Goal: Information Seeking & Learning: Learn about a topic

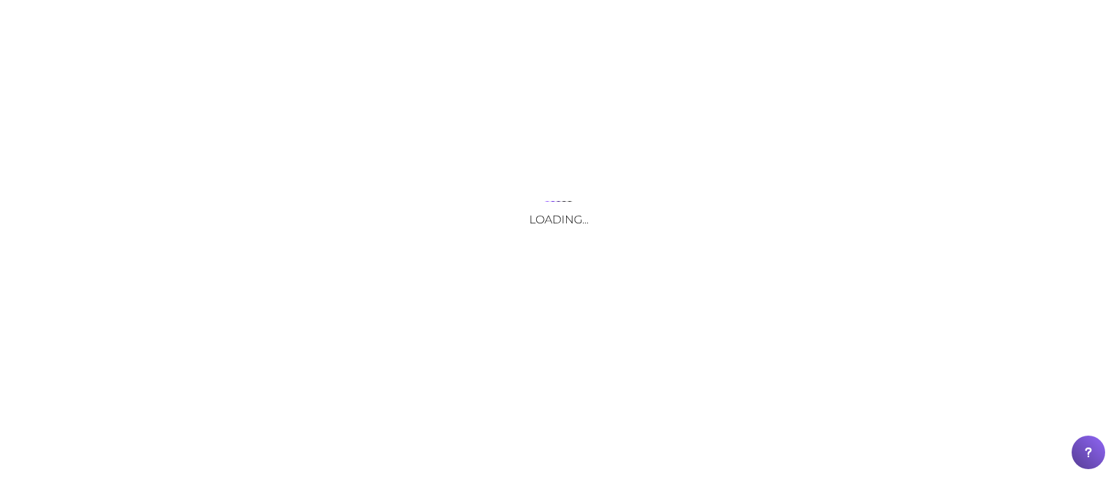
click at [451, 23] on div "Loading..." at bounding box center [558, 240] width 1117 height 481
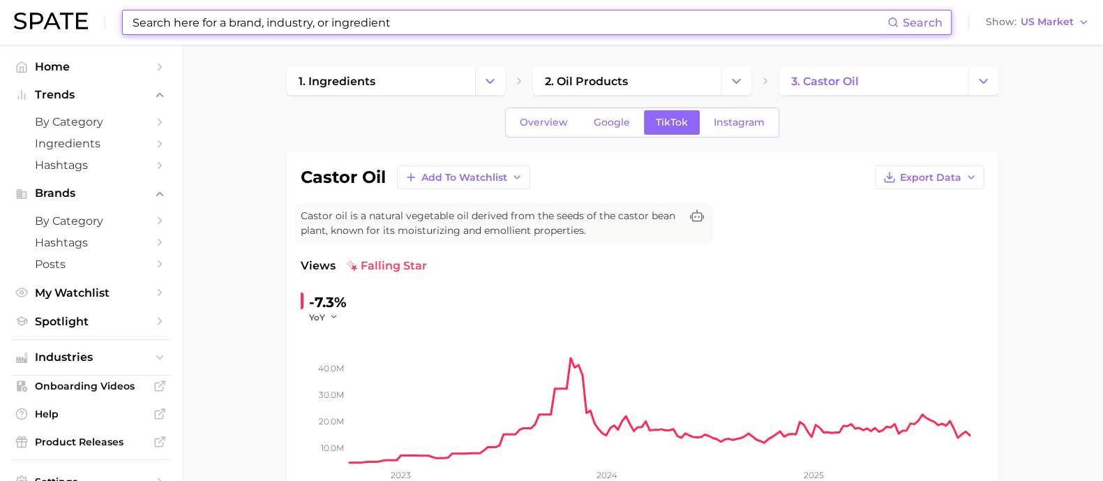
click at [387, 20] on input at bounding box center [509, 22] width 757 height 24
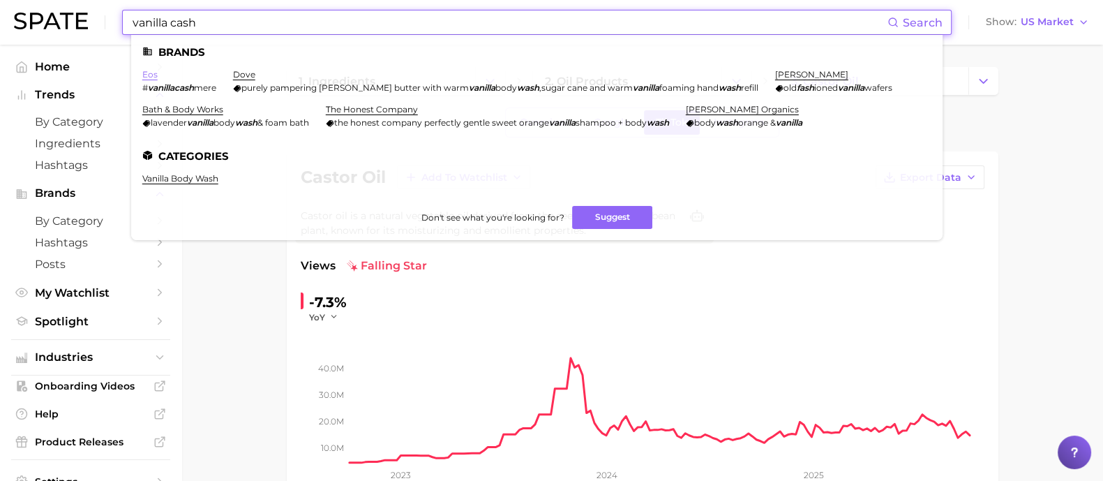
type input "vanilla cash"
click at [150, 80] on link "eos" at bounding box center [149, 74] width 15 height 10
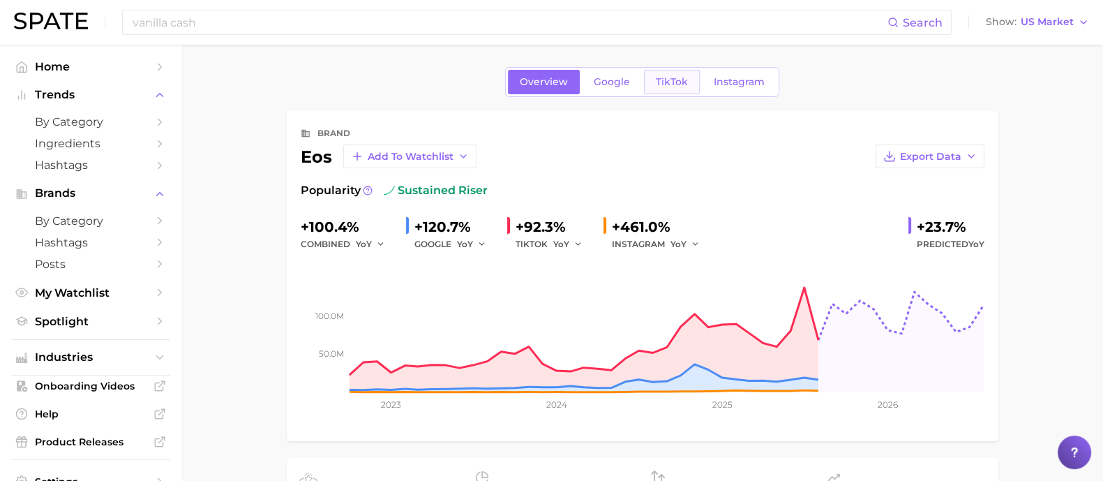
click at [685, 76] on span "TikTok" at bounding box center [672, 82] width 32 height 12
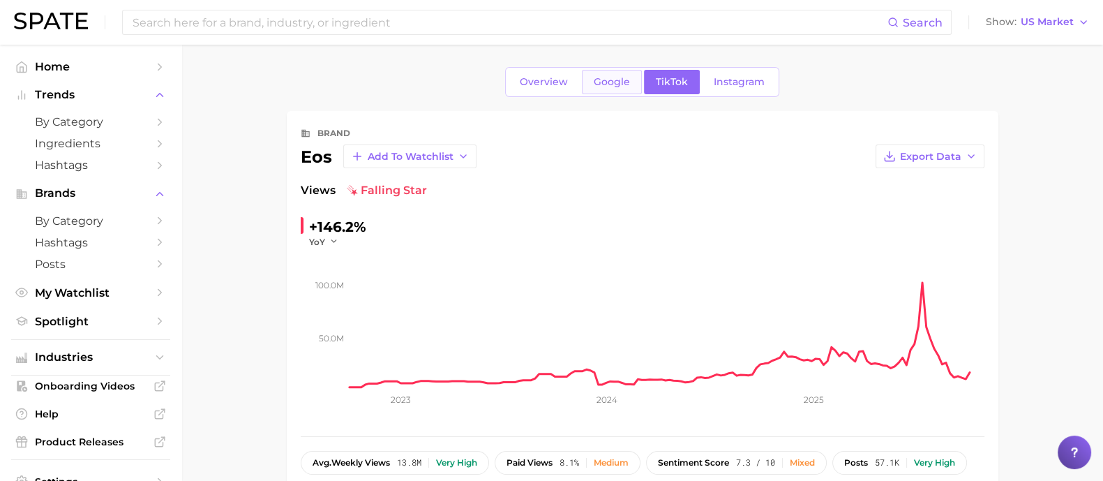
click at [601, 75] on link "Google" at bounding box center [612, 82] width 60 height 24
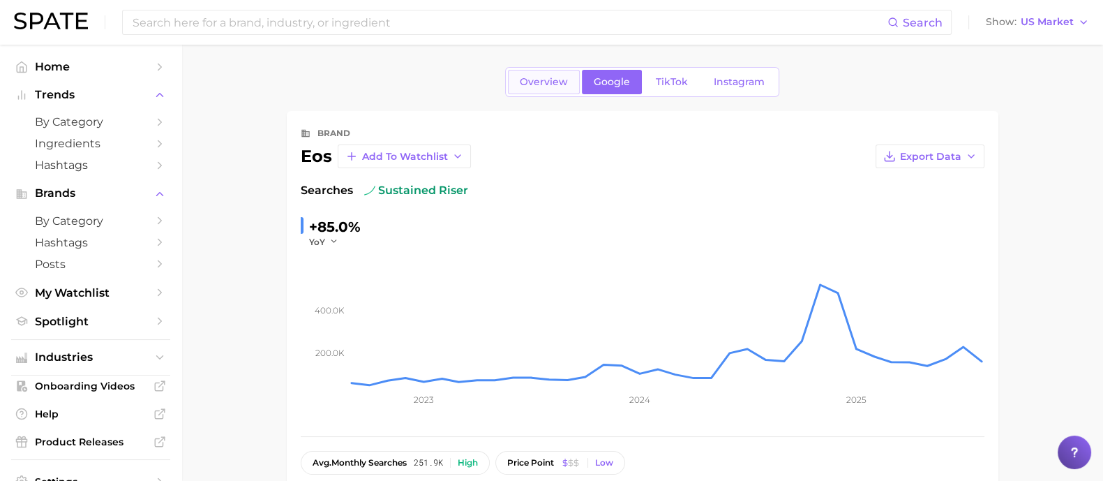
click at [549, 86] on span "Overview" at bounding box center [544, 82] width 48 height 12
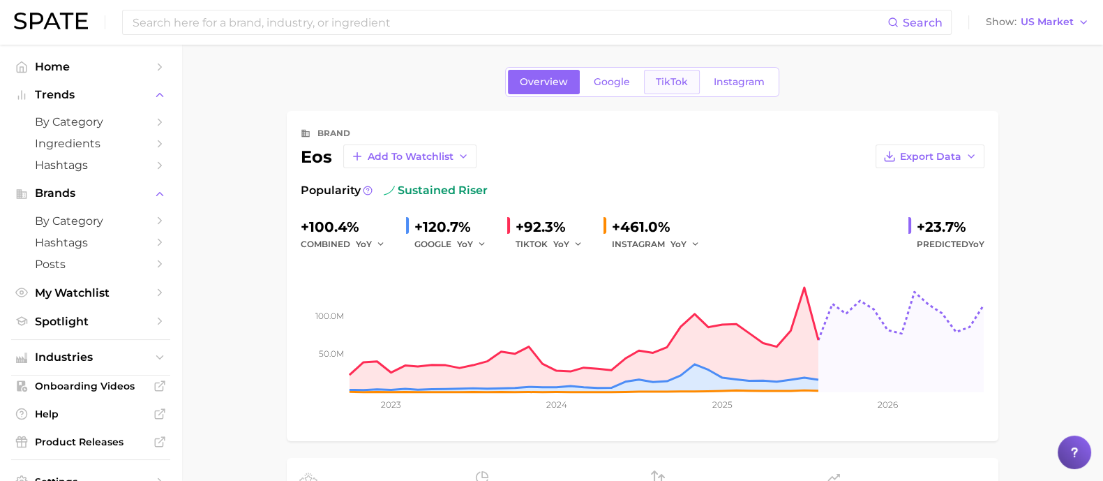
click at [671, 75] on link "TikTok" at bounding box center [672, 82] width 56 height 24
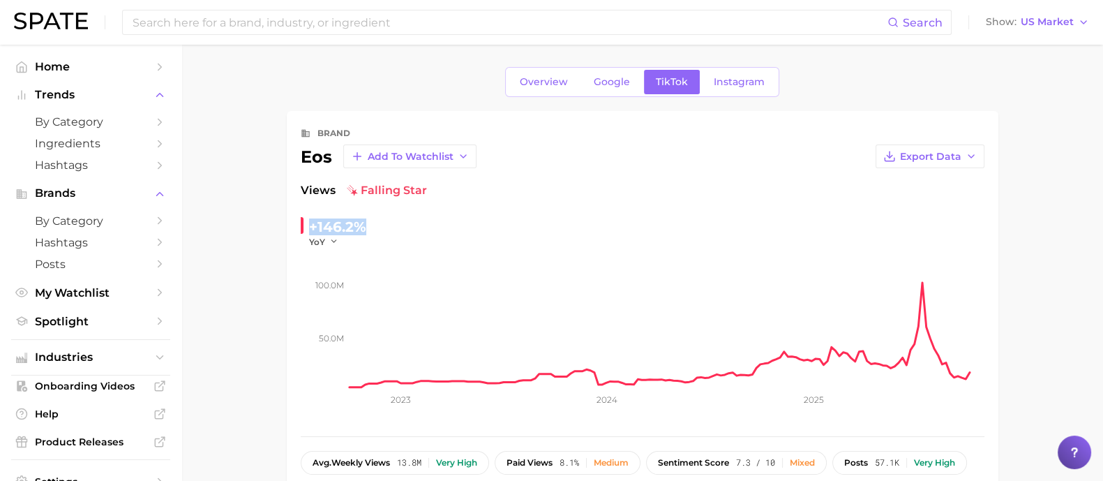
drag, startPoint x: 365, startPoint y: 228, endPoint x: 311, endPoint y: 225, distance: 54.6
click at [311, 225] on div "+146.2%" at bounding box center [337, 227] width 57 height 22
click at [603, 74] on link "Google" at bounding box center [612, 82] width 60 height 24
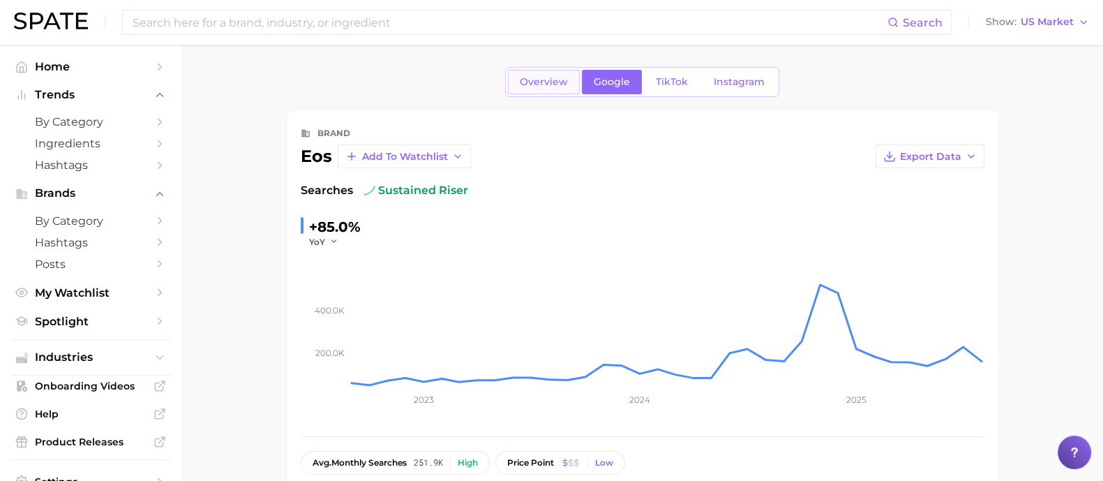
click at [541, 84] on span "Overview" at bounding box center [544, 82] width 48 height 12
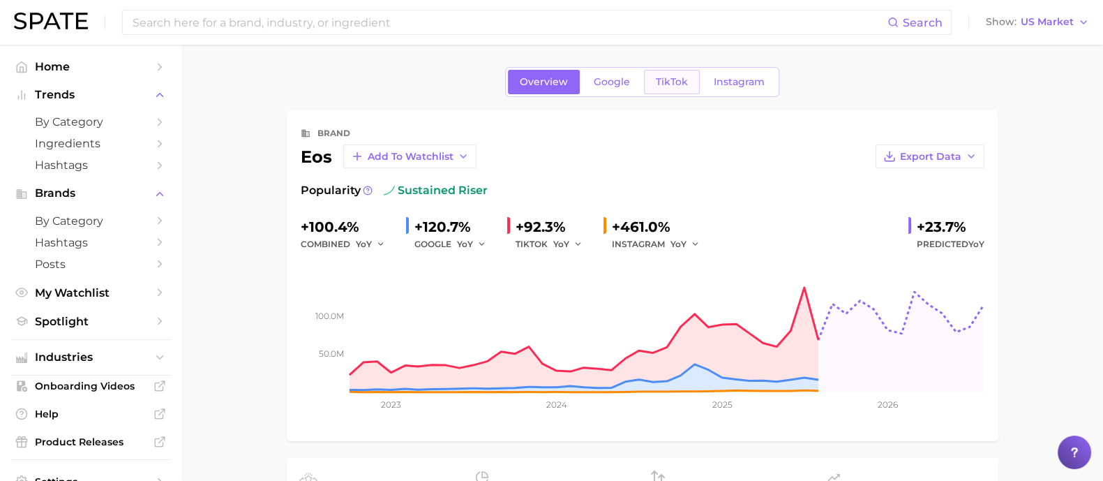
click at [662, 82] on span "TikTok" at bounding box center [672, 82] width 32 height 12
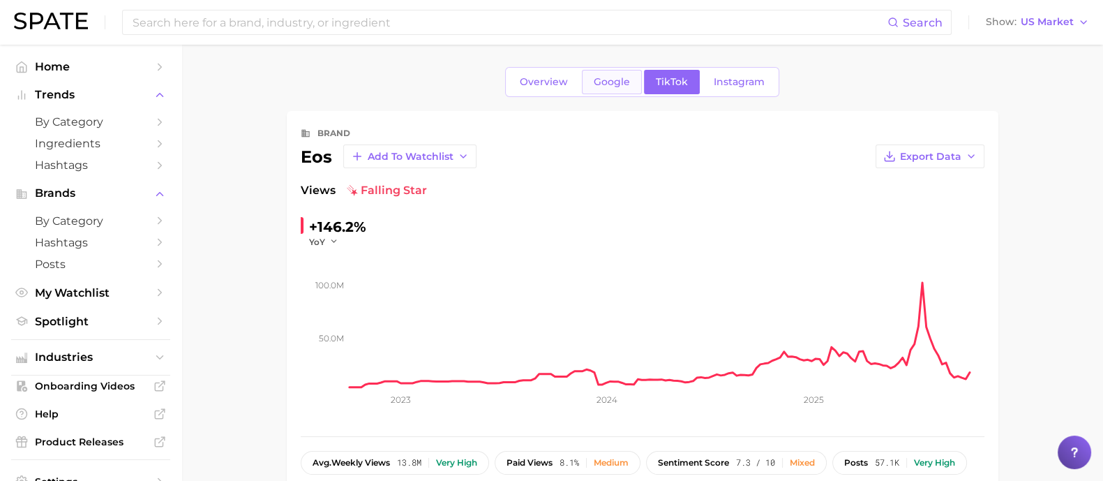
click at [598, 86] on span "Google" at bounding box center [612, 82] width 36 height 12
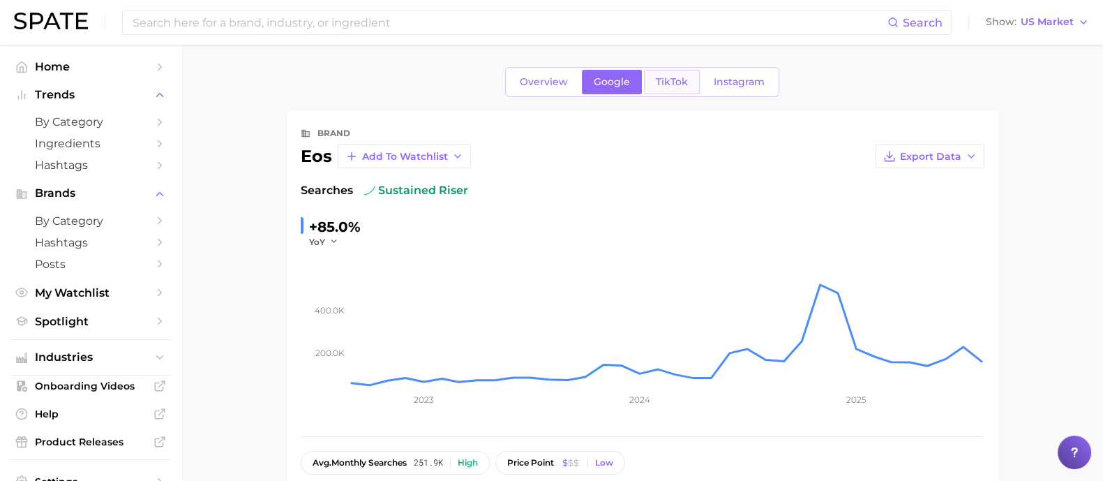
click at [671, 89] on link "TikTok" at bounding box center [672, 82] width 56 height 24
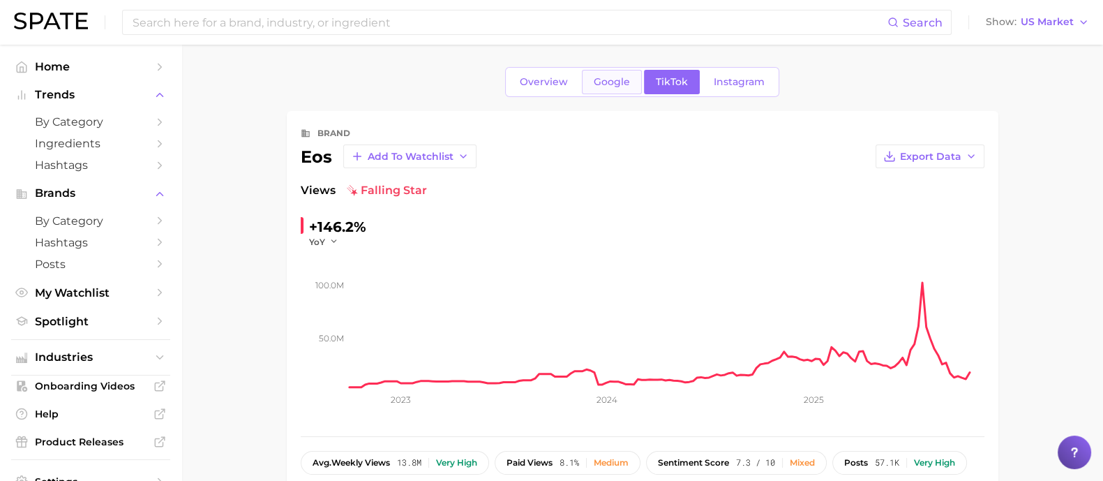
click at [596, 72] on link "Google" at bounding box center [612, 82] width 60 height 24
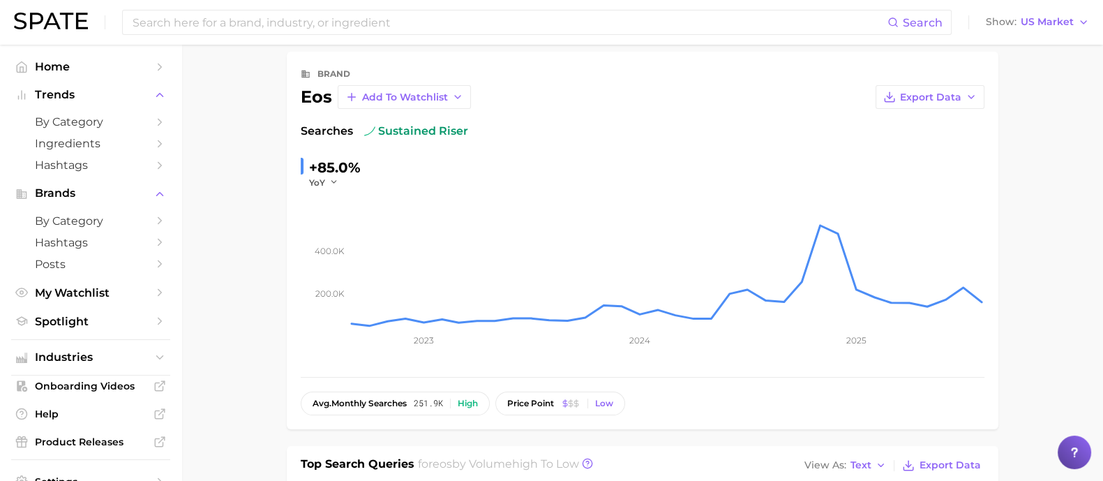
scroll to position [87, 0]
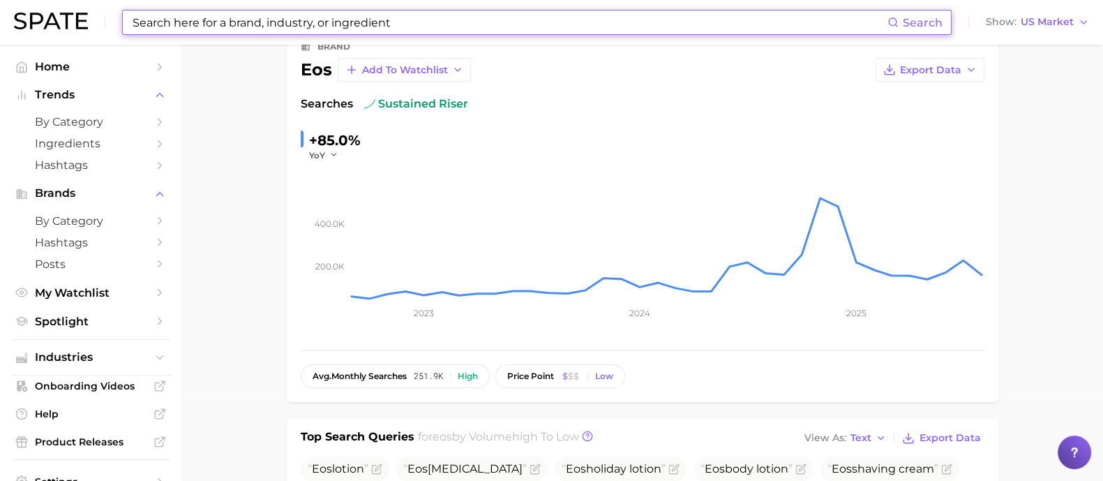
click at [362, 27] on input at bounding box center [509, 22] width 757 height 24
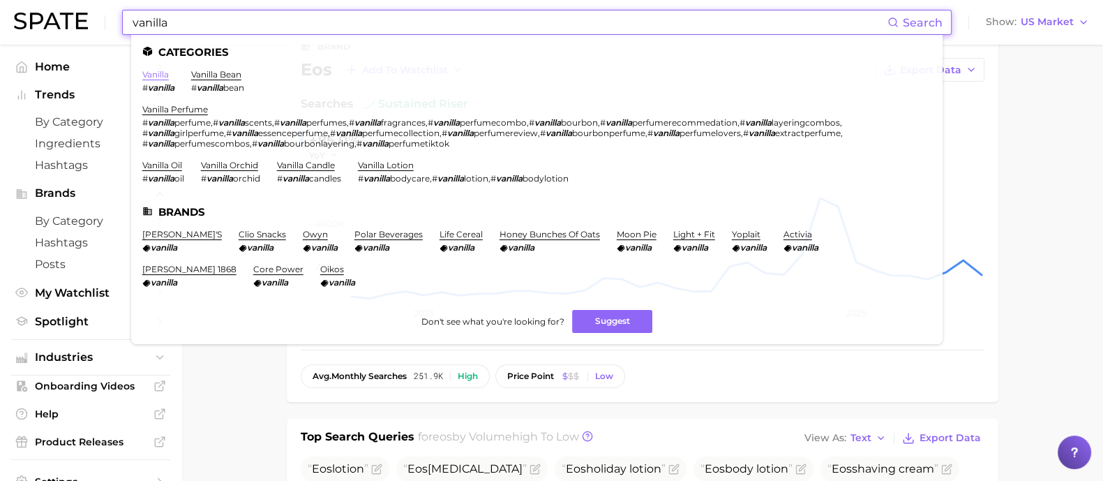
type input "vanilla"
click at [154, 77] on link "vanilla" at bounding box center [155, 74] width 27 height 10
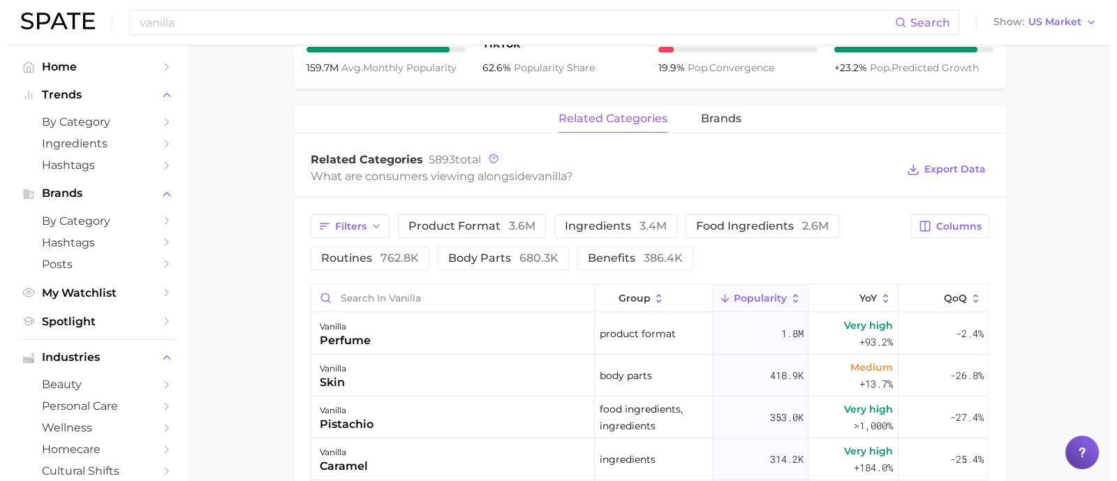
scroll to position [610, 0]
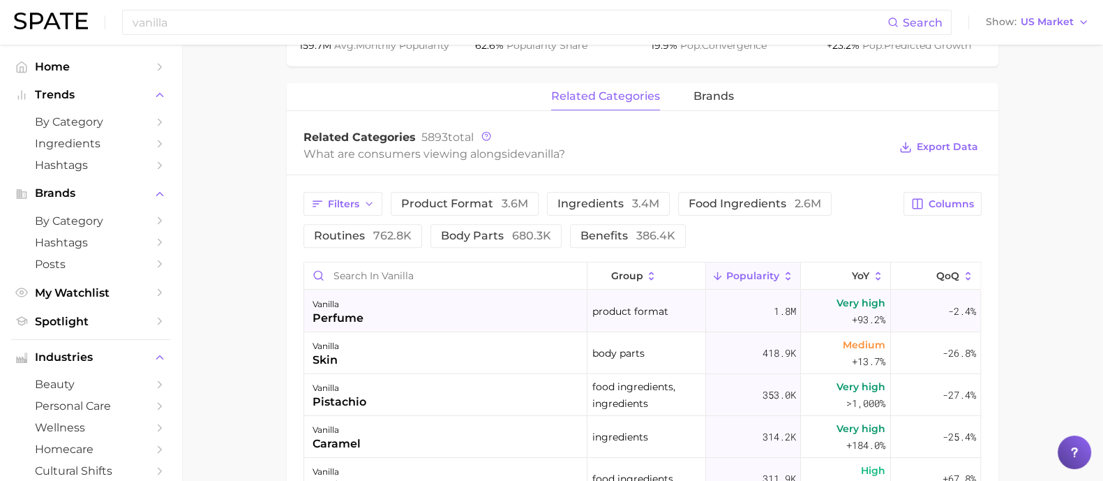
click at [489, 313] on div "vanilla perfume" at bounding box center [445, 311] width 283 height 42
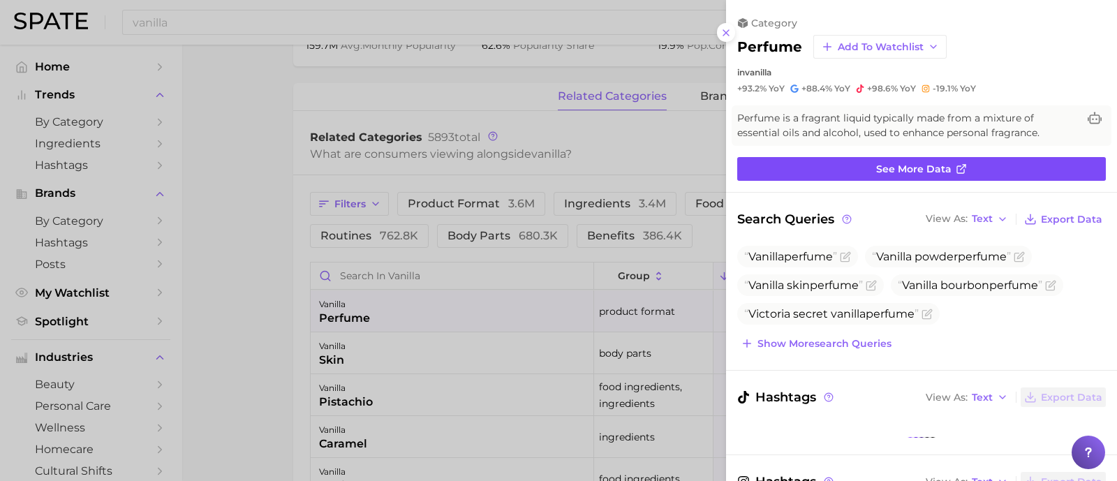
click at [859, 165] on link "See more data" at bounding box center [921, 169] width 369 height 24
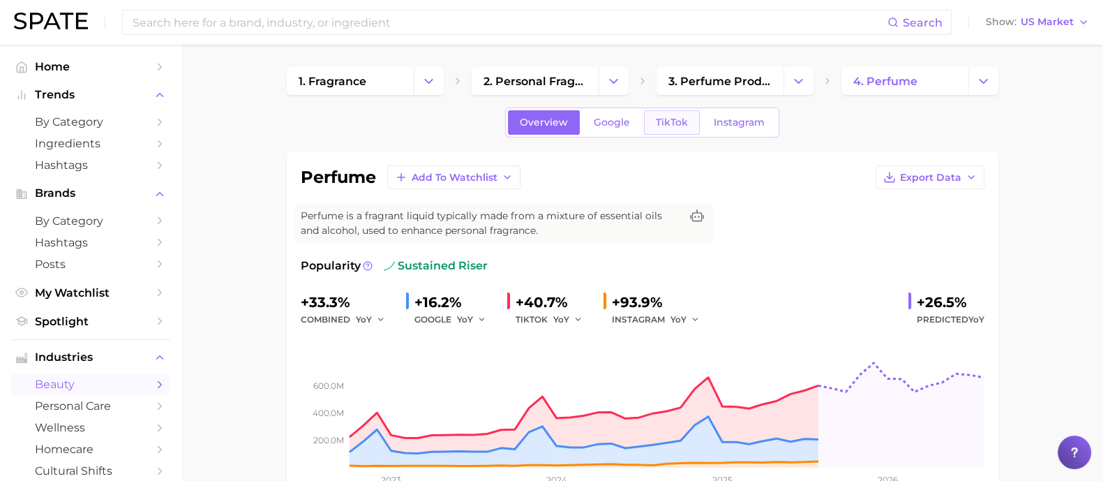
click at [698, 119] on div "Overview Google TikTok Instagram" at bounding box center [642, 122] width 274 height 30
click at [671, 127] on span "TikTok" at bounding box center [672, 123] width 32 height 12
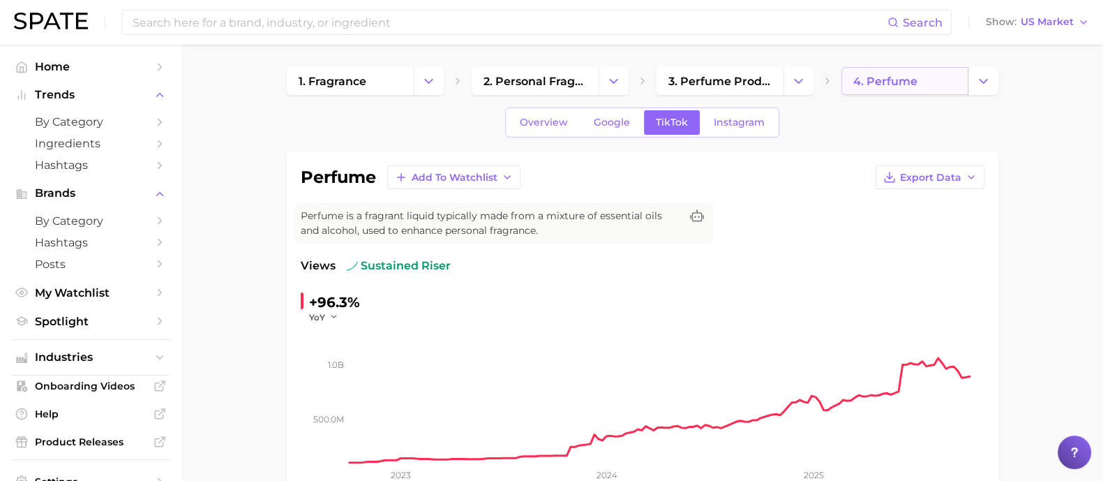
click at [885, 79] on span "4. perfume" at bounding box center [886, 81] width 64 height 13
click at [983, 75] on icon "Change Category" at bounding box center [983, 81] width 15 height 15
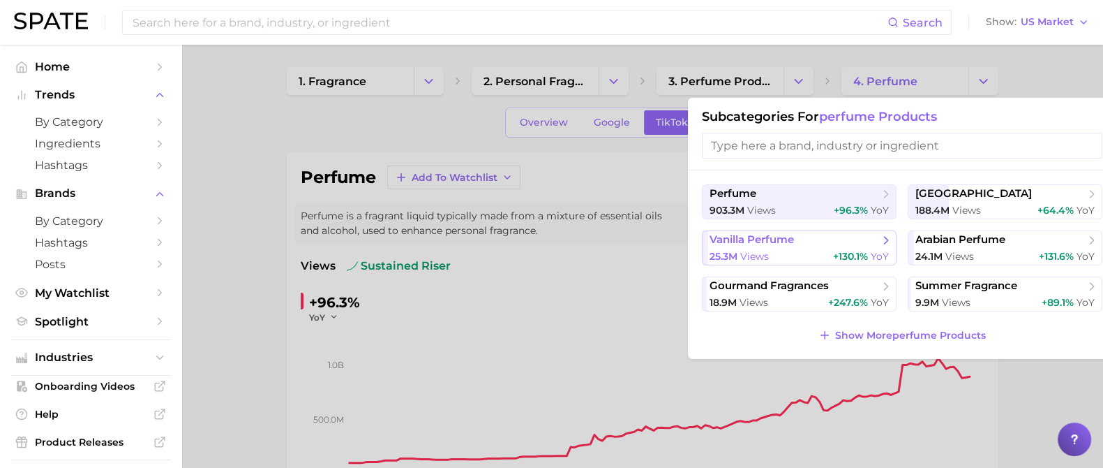
click at [810, 244] on span "vanilla perfume" at bounding box center [795, 240] width 170 height 14
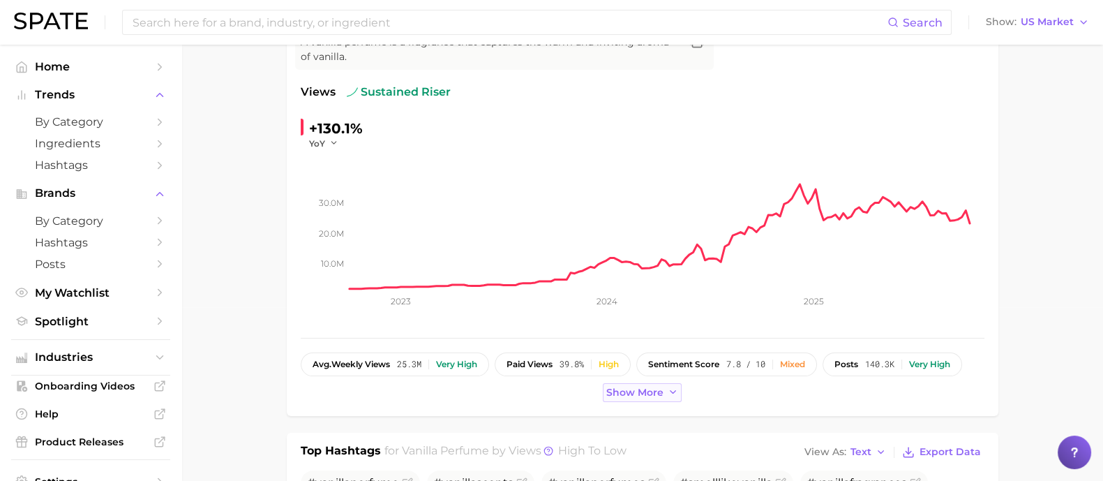
scroll to position [87, 0]
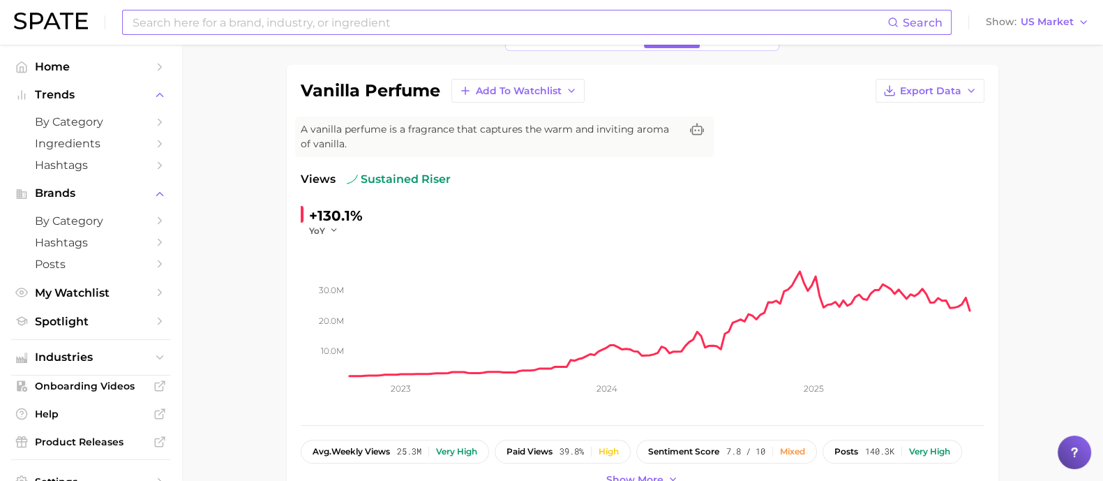
click at [365, 27] on input at bounding box center [509, 22] width 757 height 24
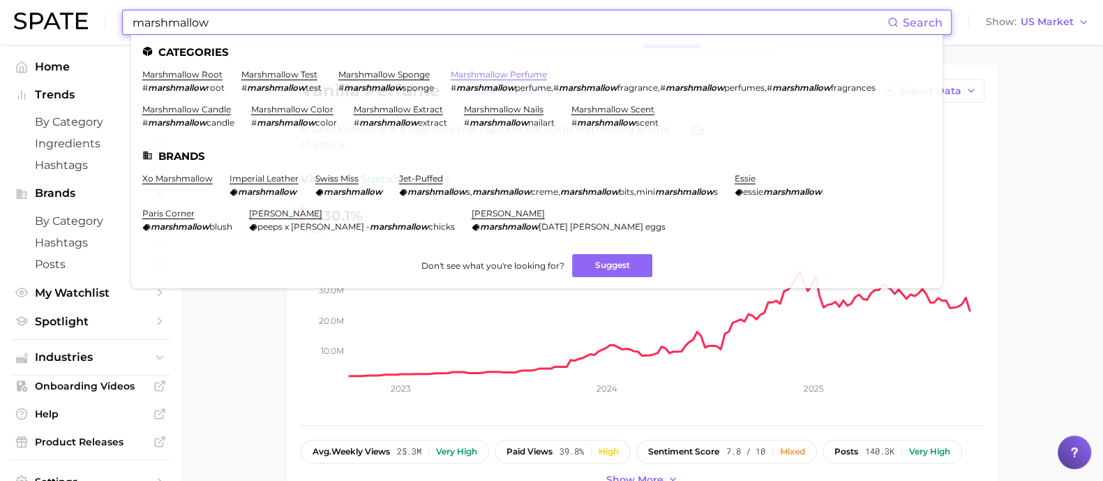
type input "marshmallow"
click at [473, 75] on link "marshmallow perfume" at bounding box center [499, 74] width 96 height 10
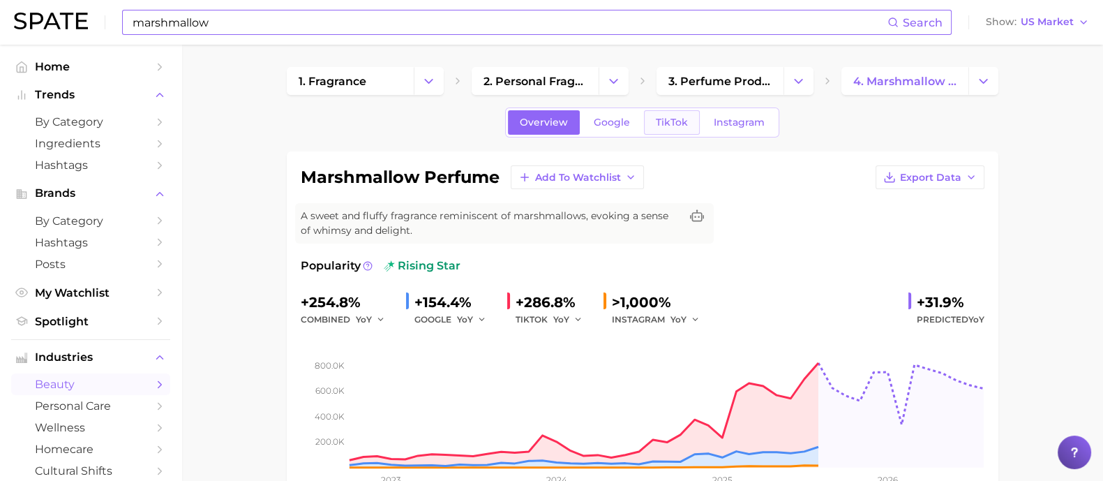
click at [681, 117] on span "TikTok" at bounding box center [672, 123] width 32 height 12
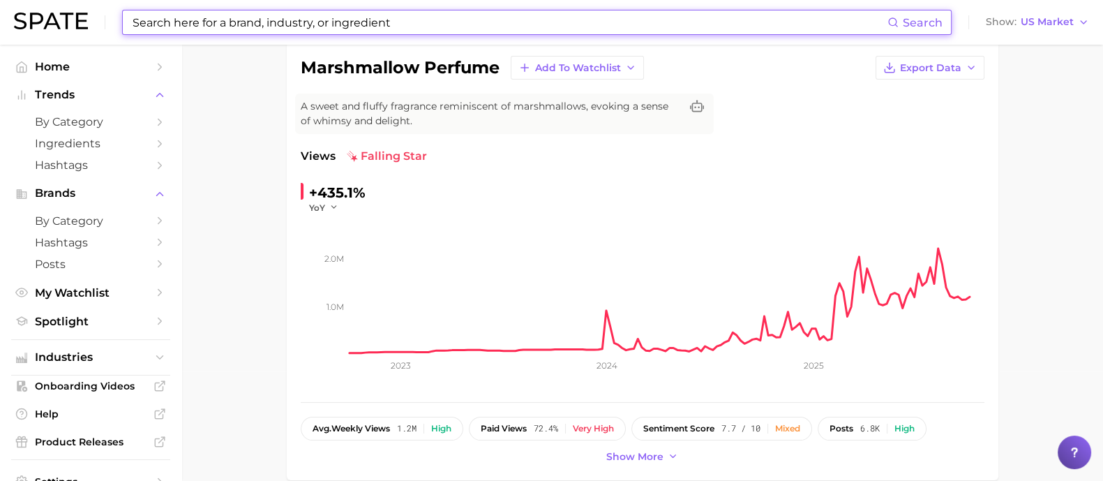
scroll to position [87, 0]
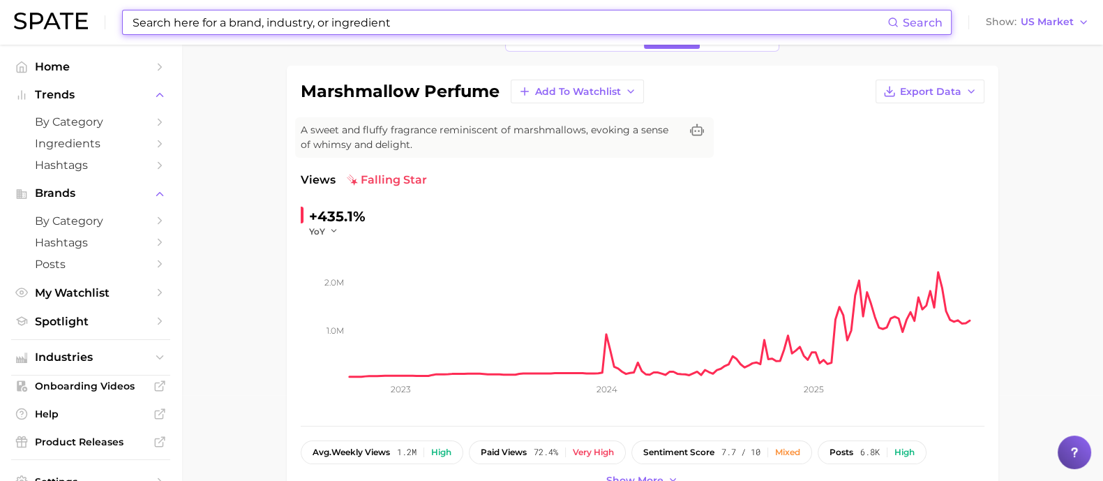
click at [366, 25] on input at bounding box center [509, 22] width 757 height 24
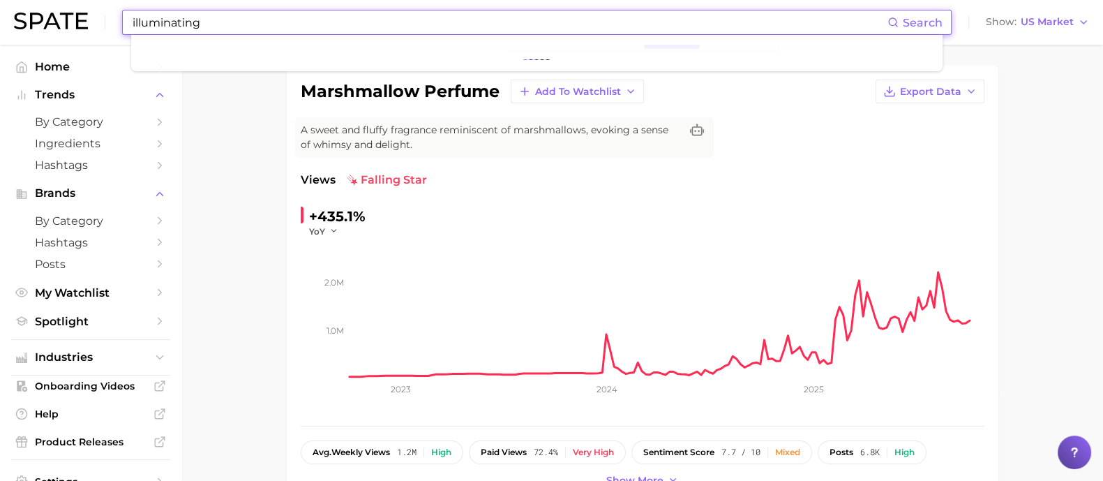
type input "illuminating"
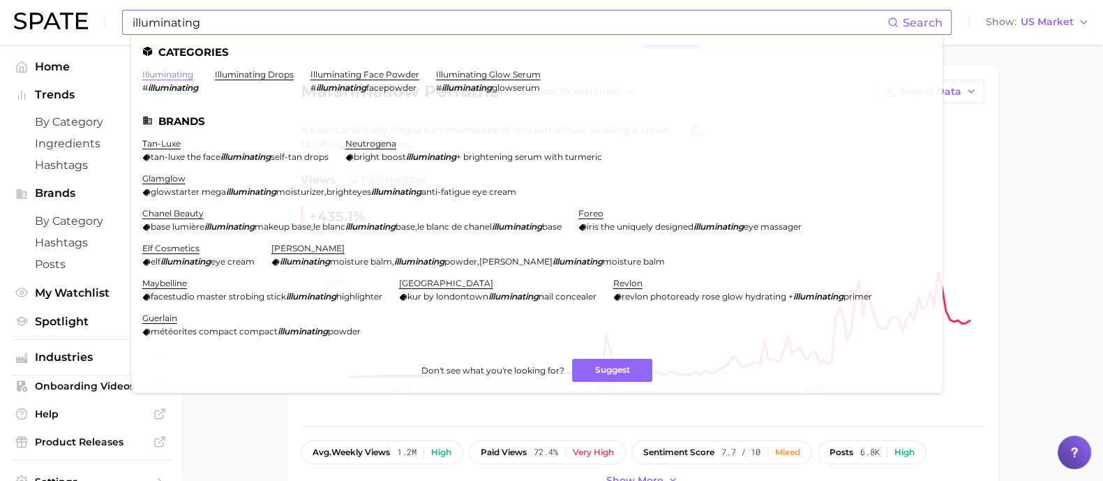
click at [172, 74] on link "illuminating" at bounding box center [167, 74] width 51 height 10
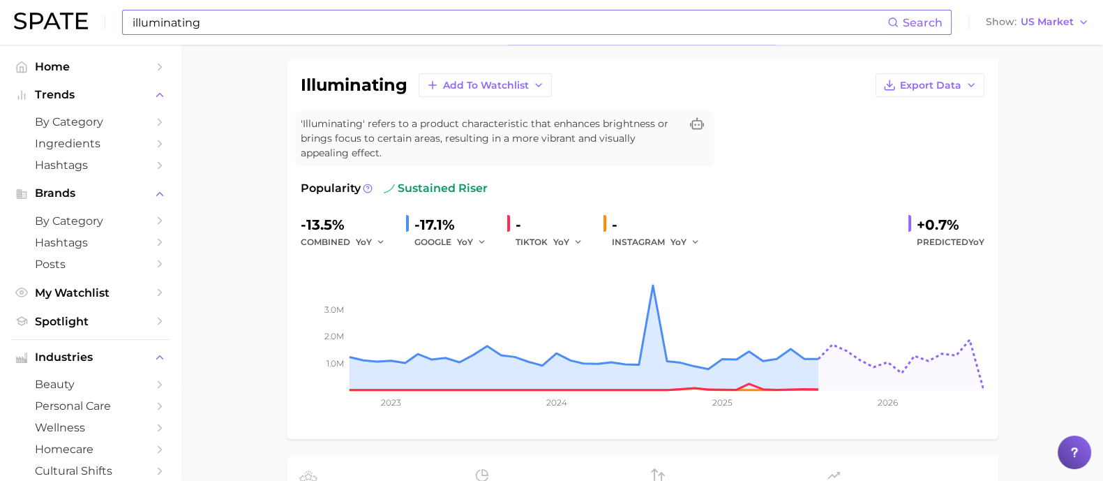
scroll to position [87, 0]
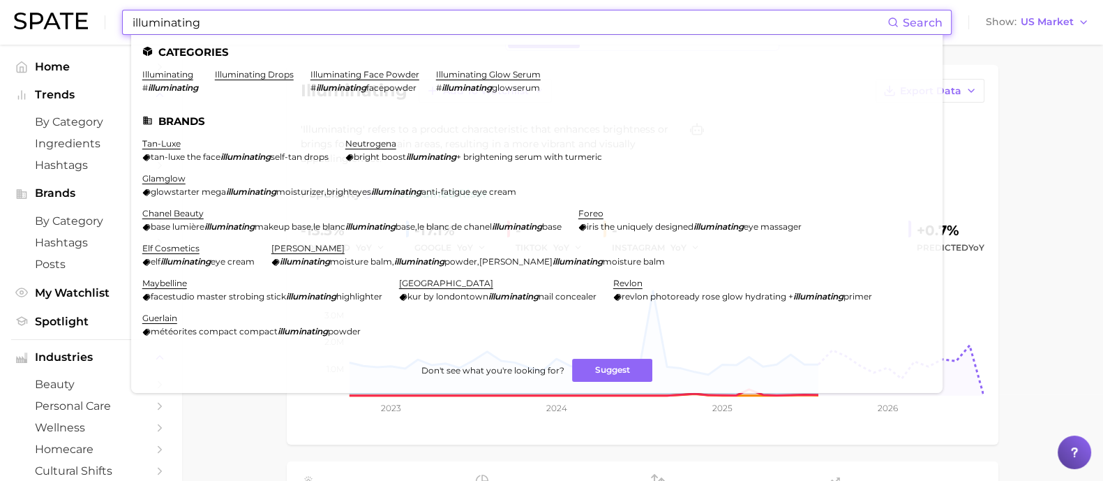
click at [560, 22] on input "illuminating" at bounding box center [509, 22] width 757 height 24
drag, startPoint x: 560, startPoint y: 22, endPoint x: 73, endPoint y: 6, distance: 487.5
click at [70, 6] on div "illuminating Search Categories illuminating # illuminating illuminating drops i…" at bounding box center [552, 22] width 1076 height 45
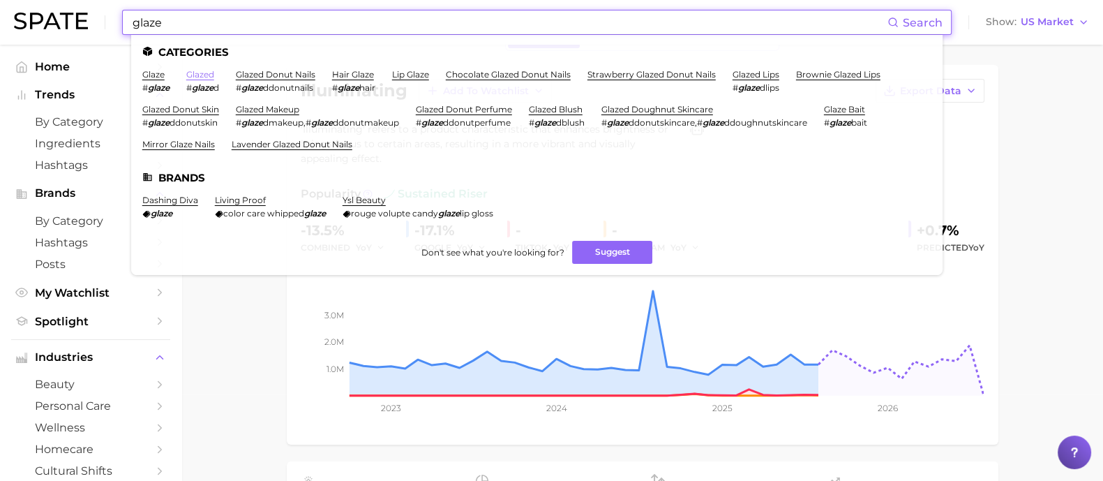
type input "glaze"
click at [195, 72] on link "glazed" at bounding box center [200, 74] width 28 height 10
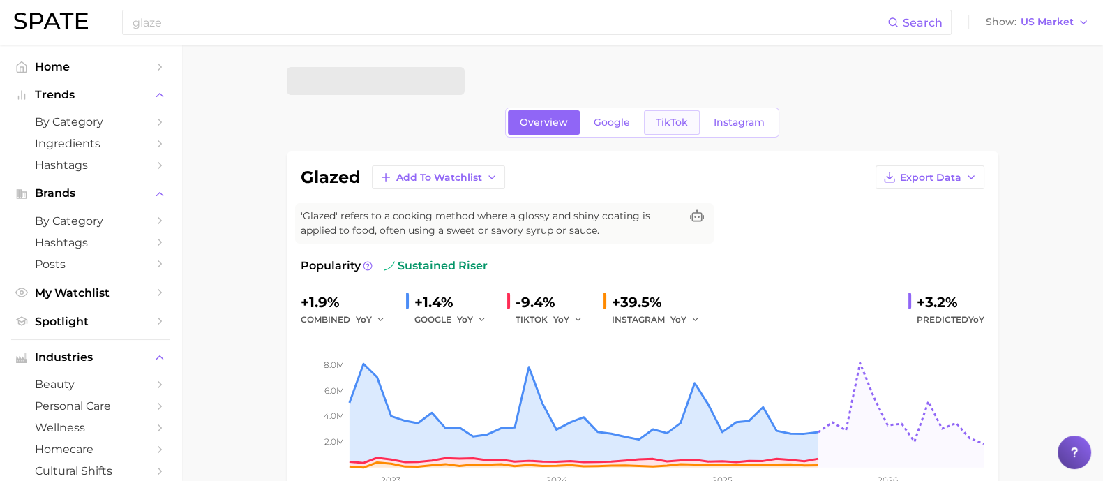
click at [653, 118] on link "TikTok" at bounding box center [672, 122] width 56 height 24
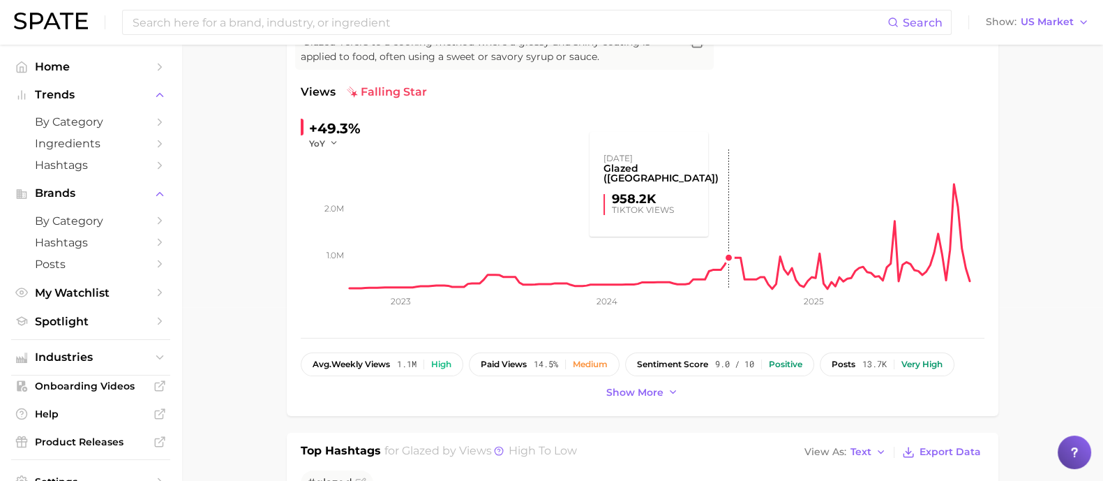
scroll to position [87, 0]
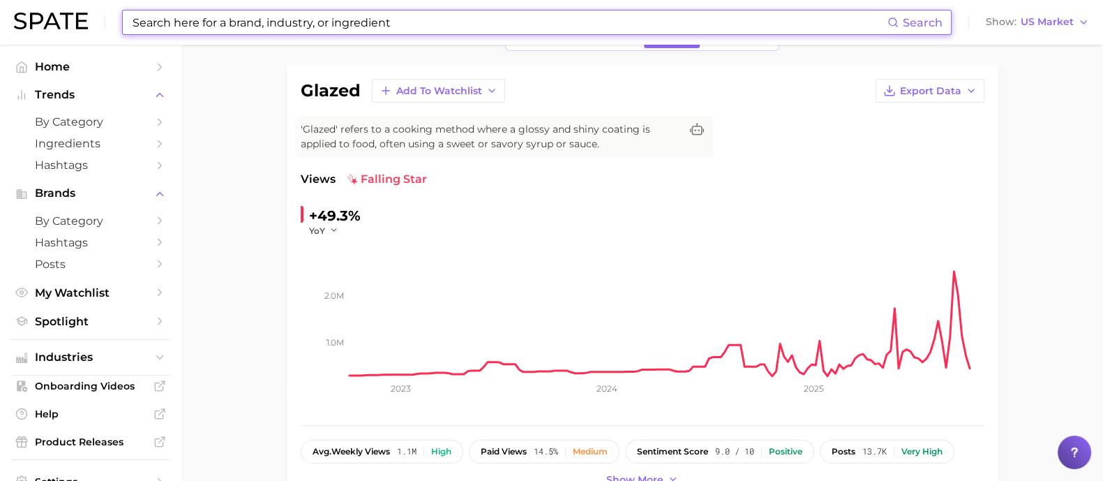
click at [294, 27] on input at bounding box center [509, 22] width 757 height 24
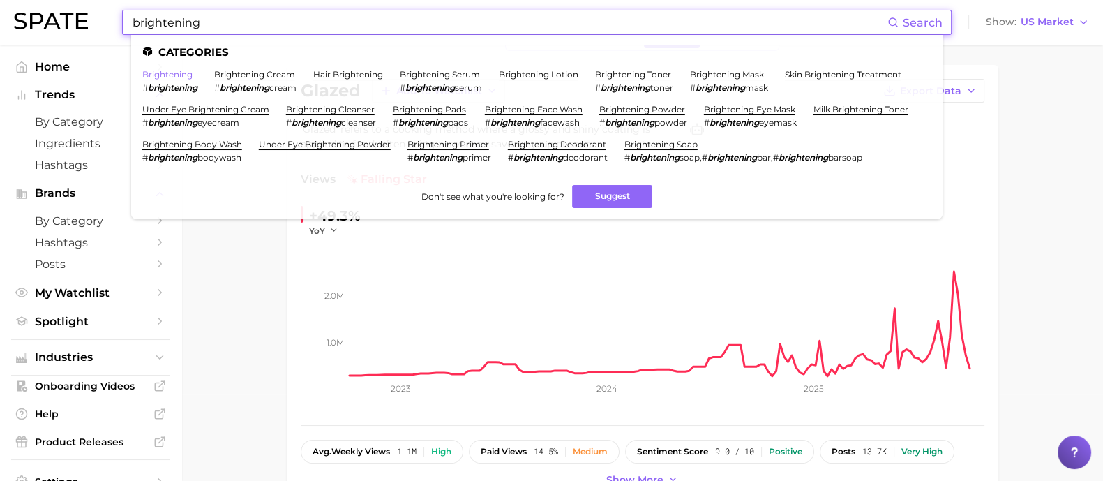
type input "brightening"
click at [181, 73] on link "brightening" at bounding box center [167, 74] width 50 height 10
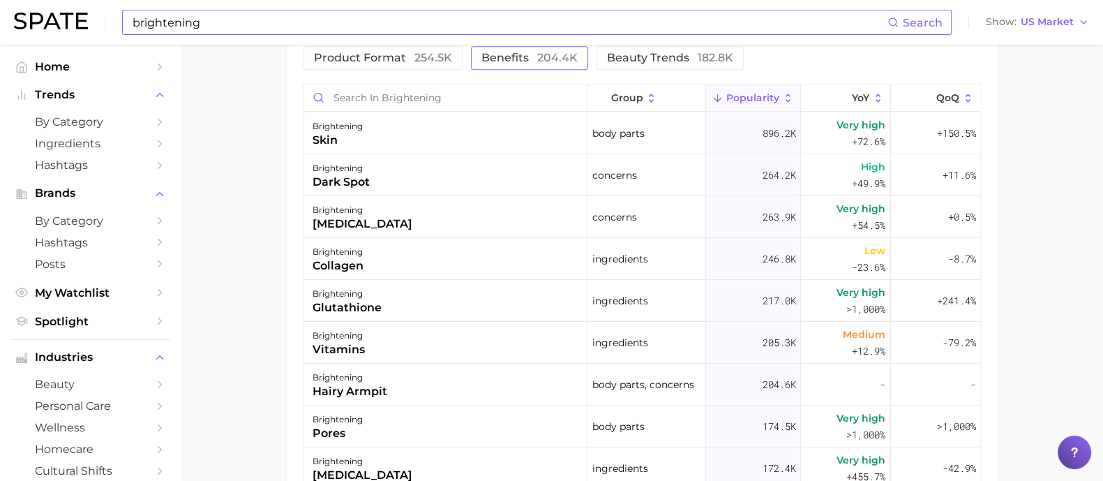
scroll to position [761, 0]
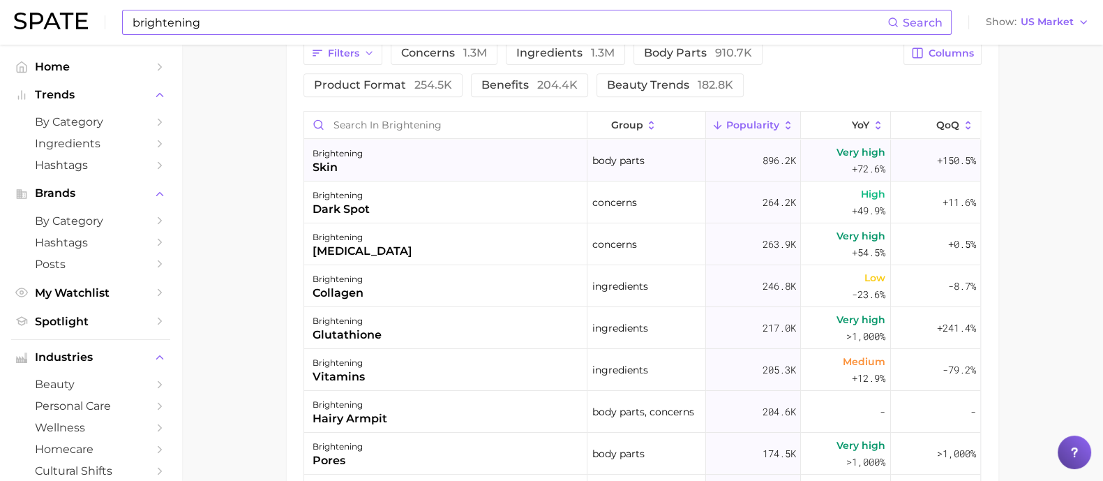
click at [439, 166] on div "brightening skin" at bounding box center [445, 161] width 283 height 42
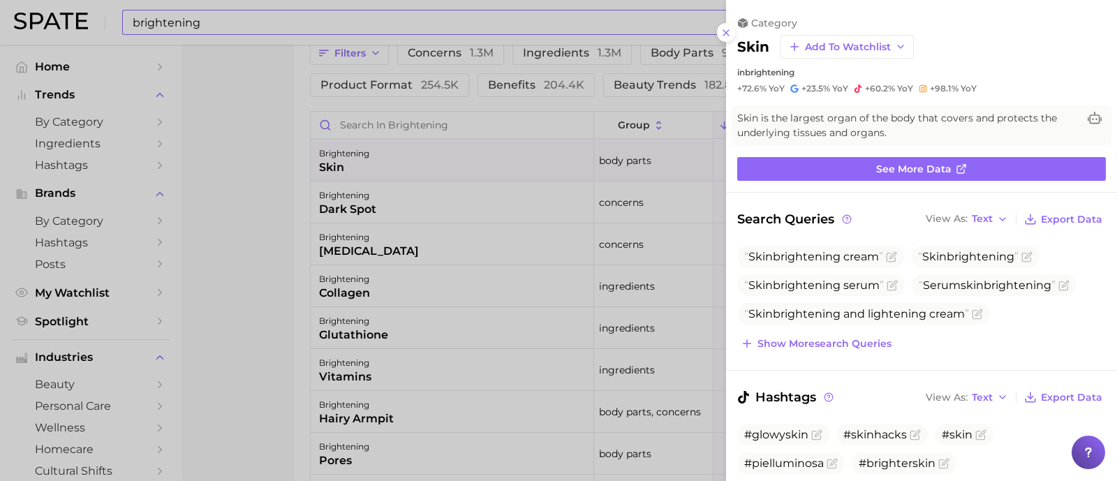
click at [250, 130] on div at bounding box center [558, 240] width 1117 height 481
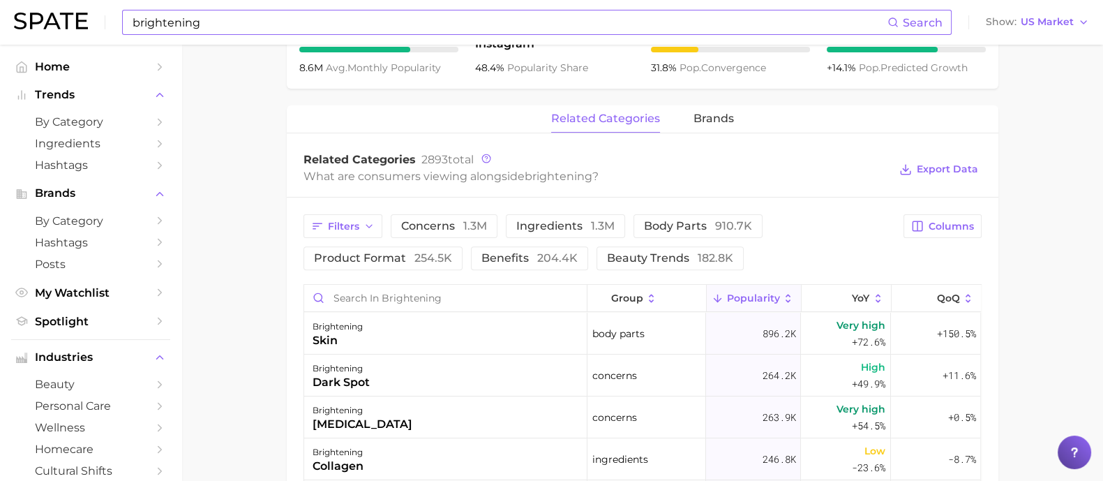
scroll to position [586, 0]
click at [440, 218] on button "concerns 1.3m" at bounding box center [444, 228] width 107 height 24
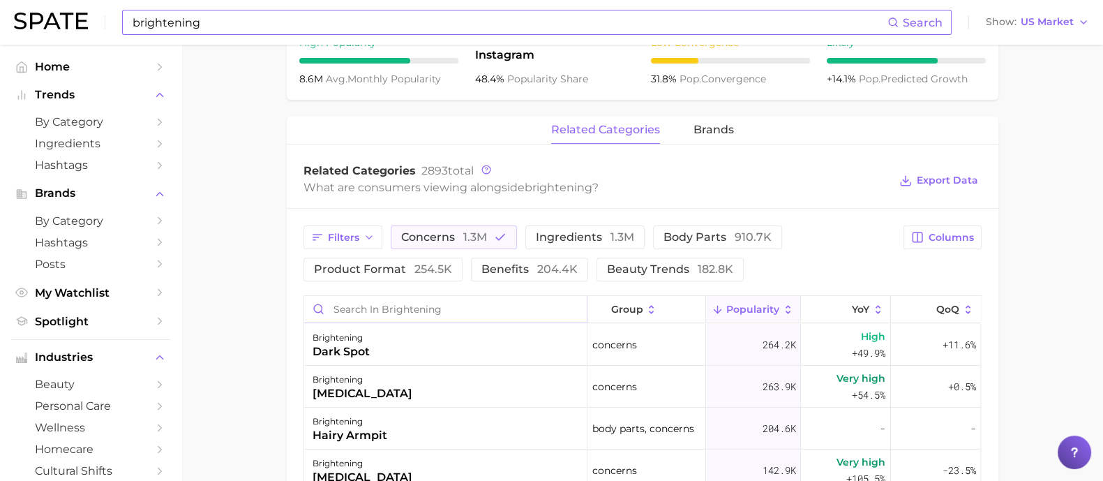
scroll to position [697, 0]
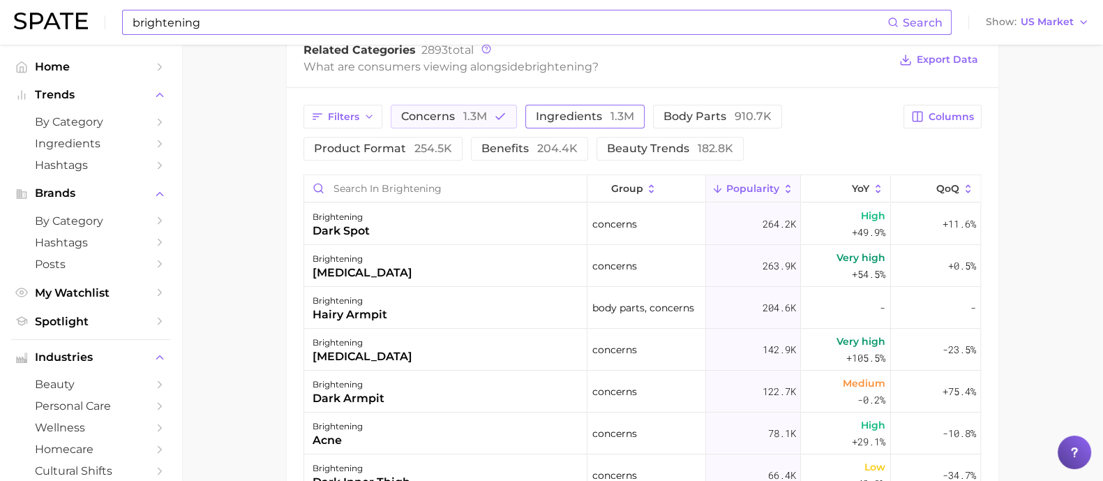
click at [570, 113] on span "ingredients 1.3m" at bounding box center [585, 116] width 98 height 11
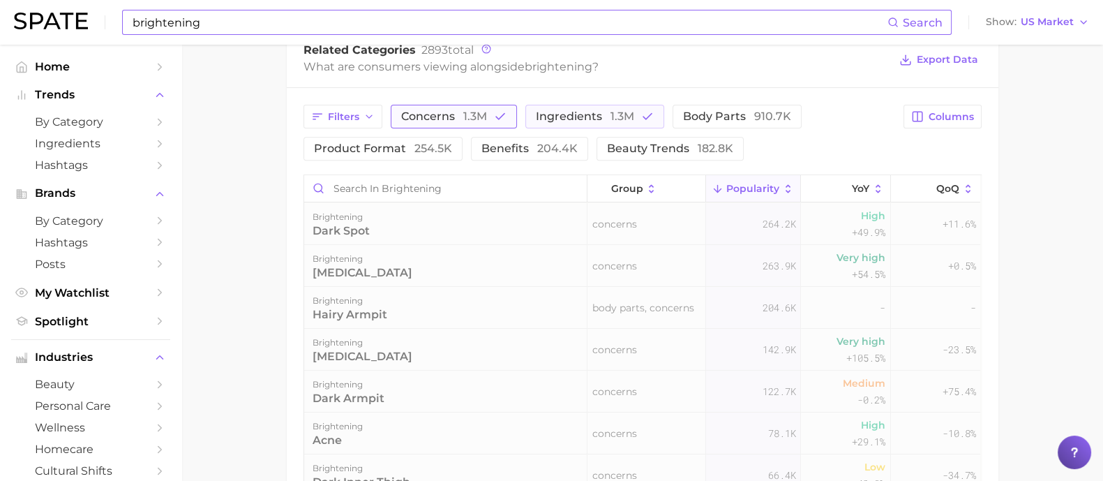
click at [464, 107] on button "concerns 1.3m" at bounding box center [454, 117] width 126 height 24
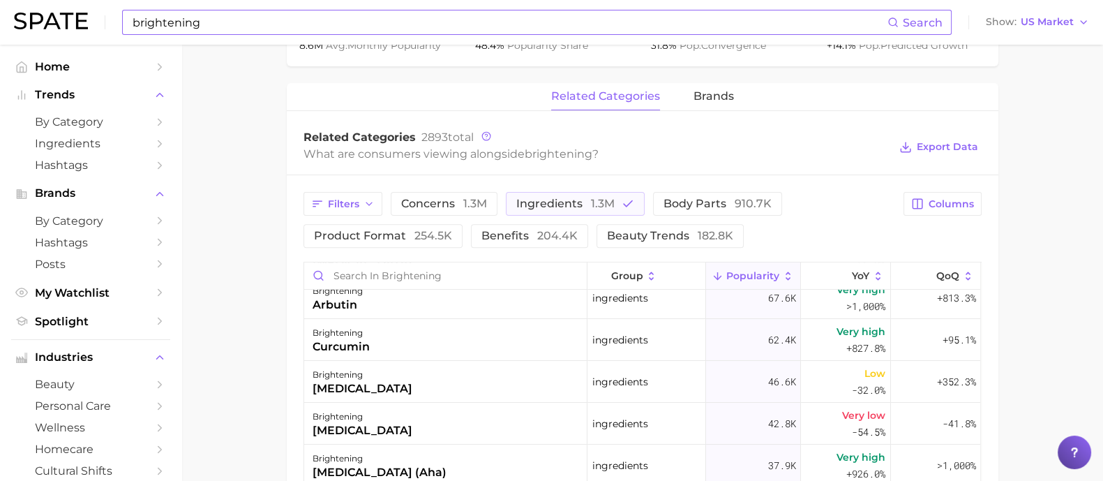
scroll to position [436, 0]
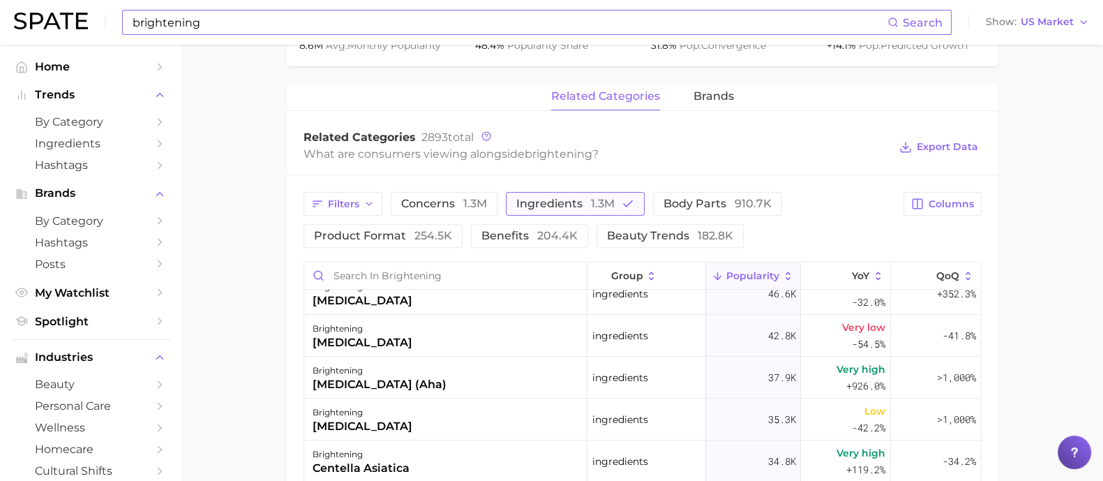
click at [572, 198] on span "ingredients 1.3m" at bounding box center [566, 203] width 98 height 11
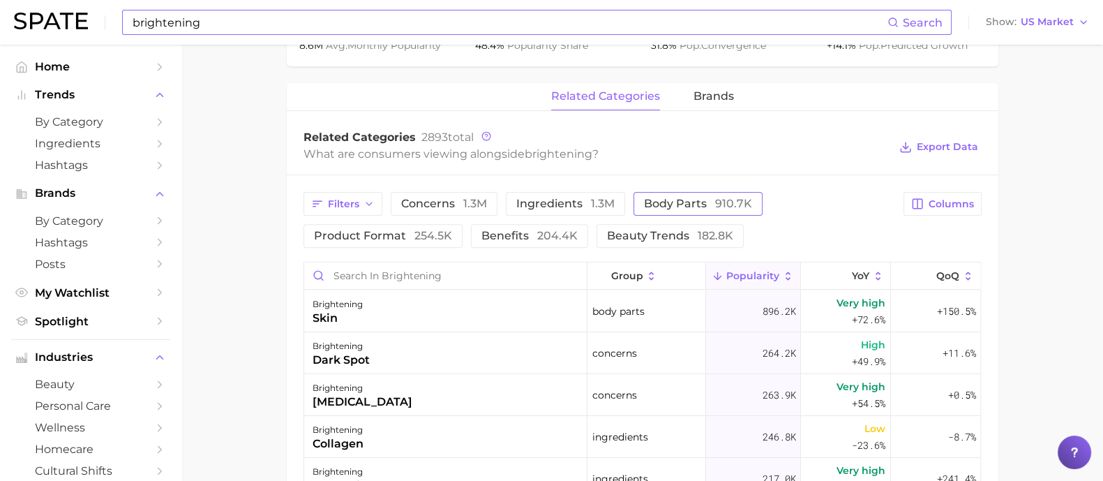
click at [716, 211] on button "body parts 910.7k" at bounding box center [698, 204] width 129 height 24
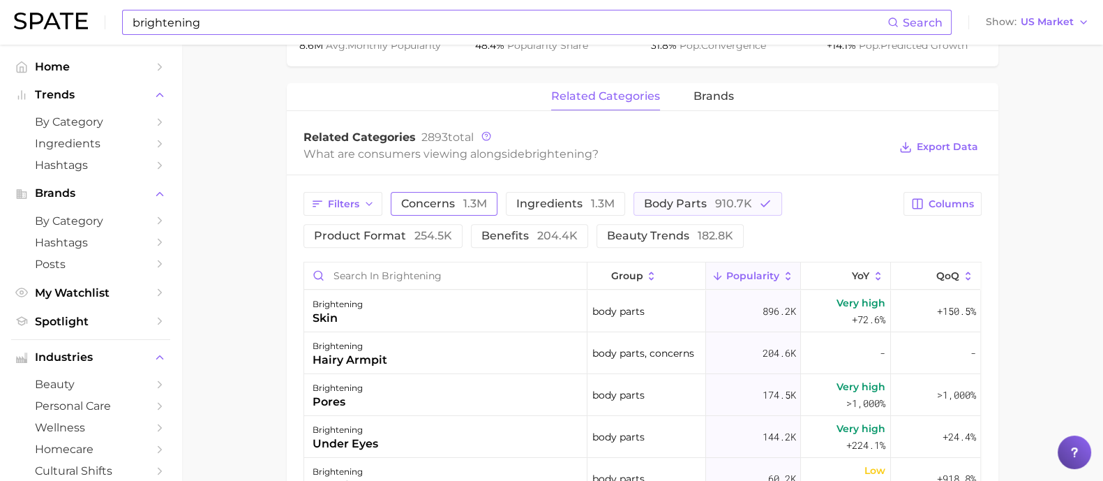
click at [435, 200] on span "concerns 1.3m" at bounding box center [444, 203] width 86 height 11
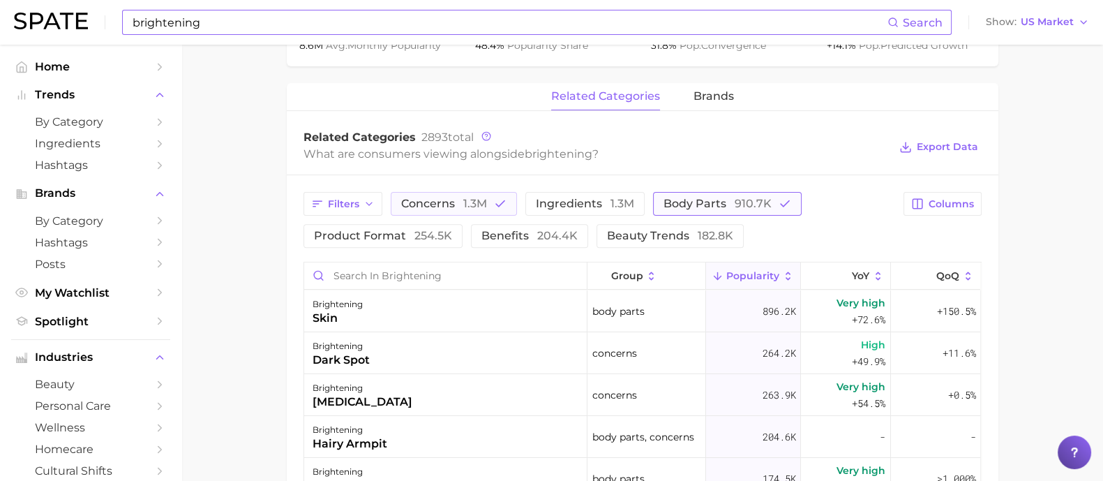
click at [674, 204] on span "body parts 910.7k" at bounding box center [718, 203] width 108 height 11
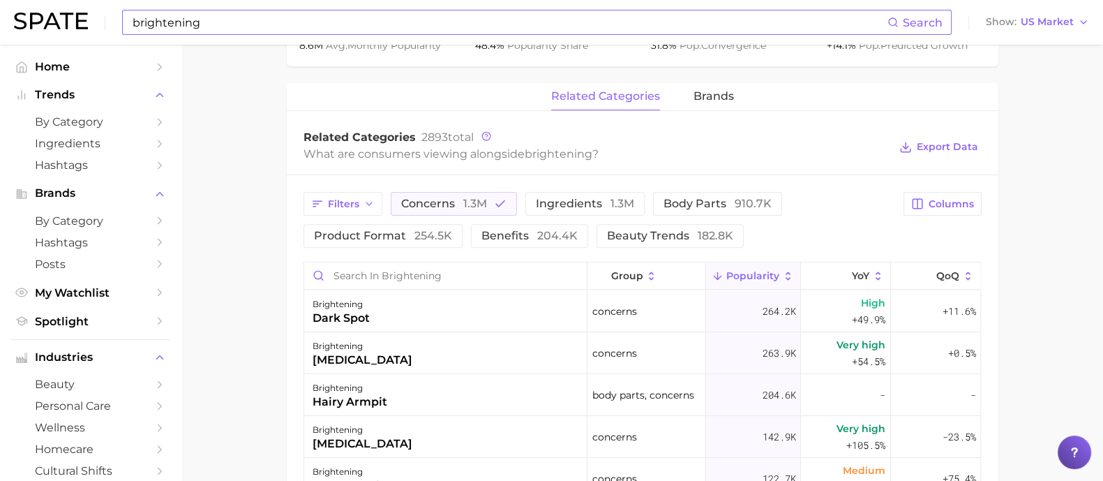
scroll to position [697, 0]
